Goal: Find specific page/section: Find specific page/section

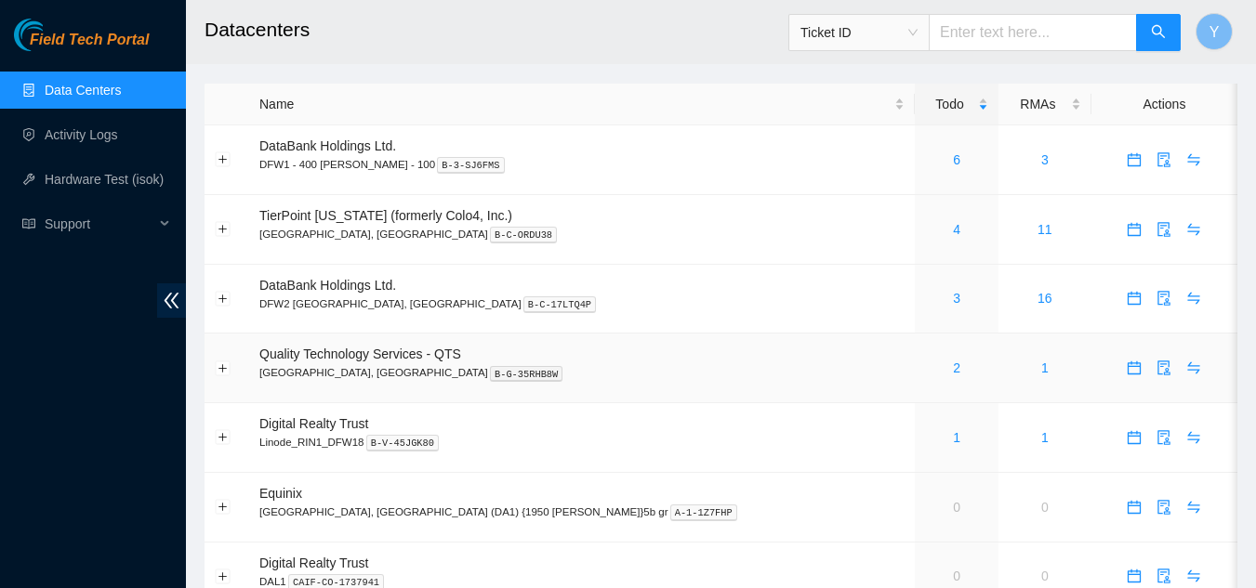
click at [925, 371] on div "2" at bounding box center [956, 368] width 63 height 20
